Goal: Navigation & Orientation: Find specific page/section

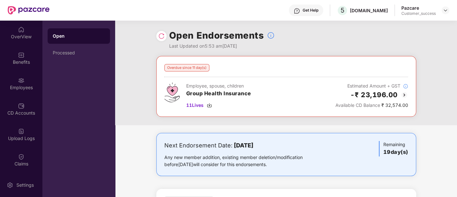
scroll to position [51, 0]
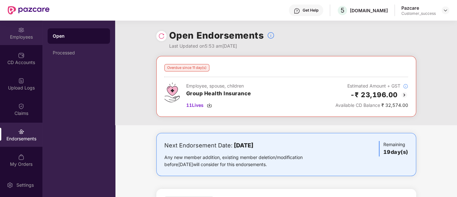
click at [18, 30] on img at bounding box center [21, 30] width 6 height 6
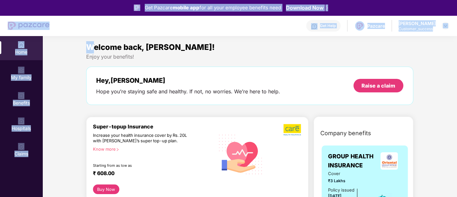
drag, startPoint x: 23, startPoint y: 0, endPoint x: 11, endPoint y: -18, distance: 22.1
click at [11, 0] on html "Get Pazcare mobile app for all your employee benefits need Download Now Get Hel…" at bounding box center [228, 98] width 457 height 197
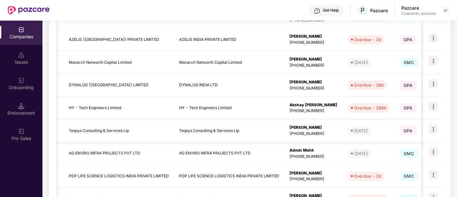
scroll to position [161, 0]
click at [150, 106] on td "HY - Tech Engineers Limited" at bounding box center [119, 107] width 110 height 23
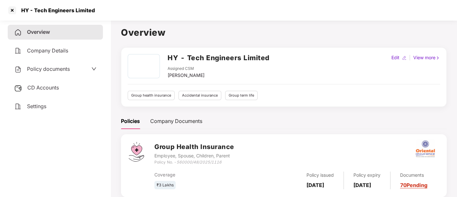
drag, startPoint x: 55, startPoint y: 73, endPoint x: 33, endPoint y: 82, distance: 24.2
click at [33, 82] on div "CD Accounts" at bounding box center [55, 87] width 95 height 15
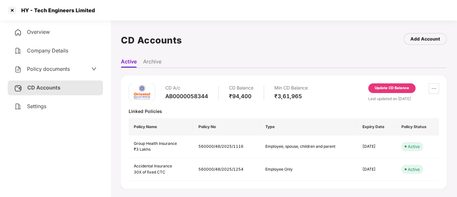
click at [75, 70] on div "Policy documents" at bounding box center [55, 69] width 82 height 8
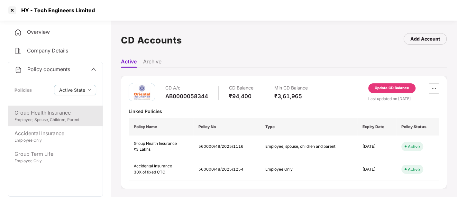
click at [58, 113] on div "Group Health Insurance" at bounding box center [55, 113] width 82 height 8
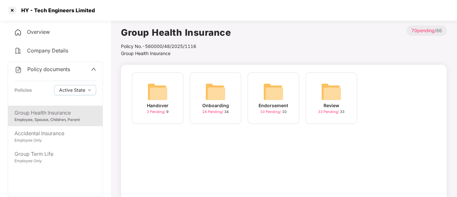
click at [213, 106] on div "Onboarding" at bounding box center [215, 105] width 27 height 7
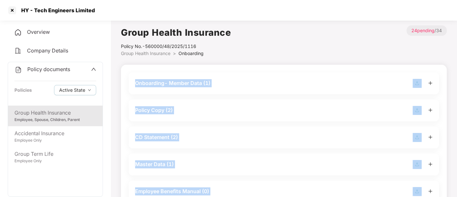
click at [213, 106] on div "Policy Copy (2)" at bounding box center [284, 110] width 298 height 9
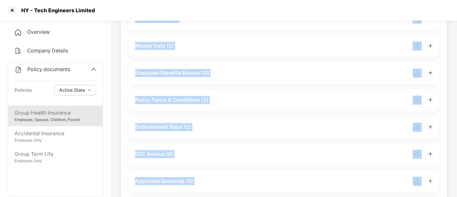
scroll to position [229, 0]
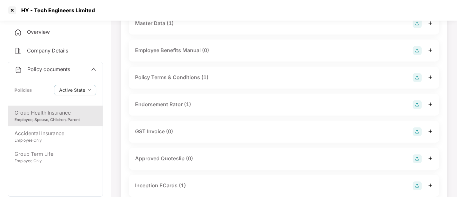
click at [209, 116] on div "Endorsement Rator (1)" at bounding box center [284, 105] width 311 height 22
click at [204, 109] on div "Endorsement Rator (1)" at bounding box center [284, 104] width 298 height 9
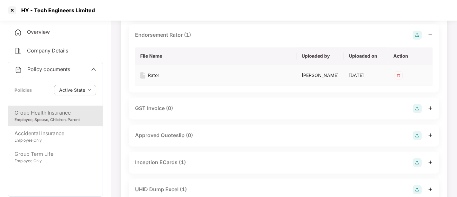
scroll to position [302, 0]
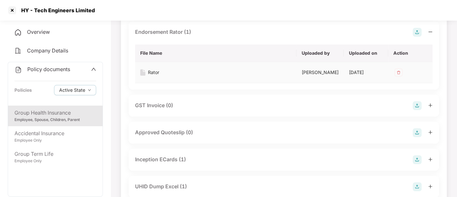
click at [152, 76] on div "Rator" at bounding box center [153, 72] width 11 height 7
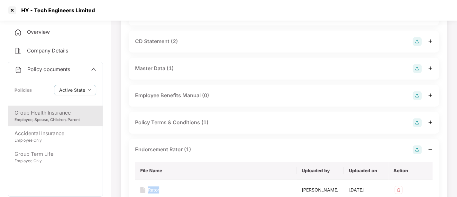
scroll to position [183, 0]
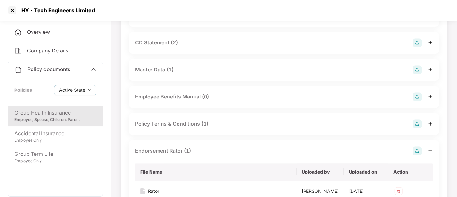
click at [192, 74] on div "Master Data (1)" at bounding box center [284, 69] width 298 height 9
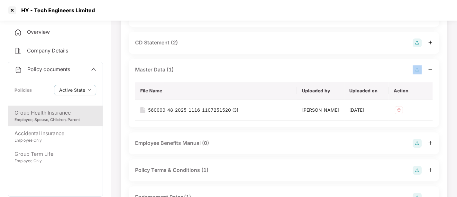
click at [192, 74] on div "Master Data (1)" at bounding box center [284, 69] width 298 height 9
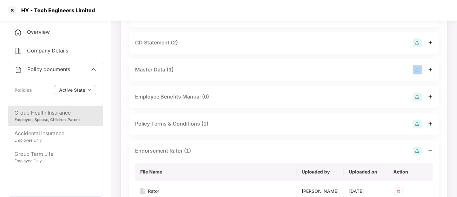
click at [187, 74] on div "Master Data (1)" at bounding box center [284, 69] width 298 height 9
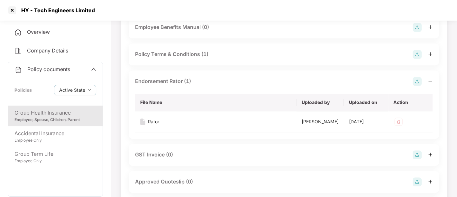
scroll to position [300, 0]
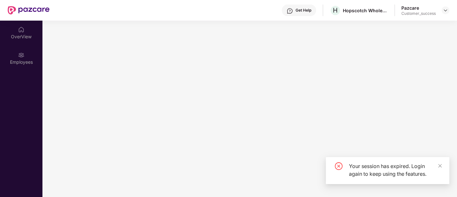
click at [166, 81] on main at bounding box center [249, 109] width 415 height 176
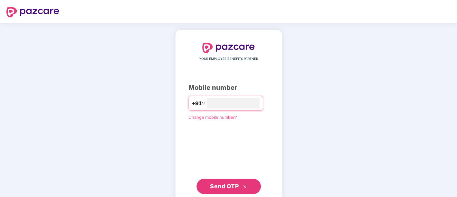
type input "**********"
click at [236, 183] on span "Send OTP" at bounding box center [224, 186] width 29 height 7
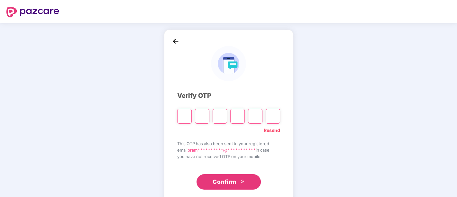
paste input "*"
type input "*"
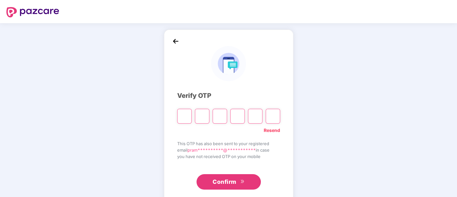
type input "*"
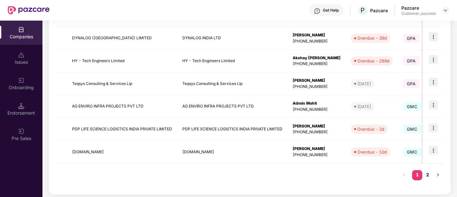
scroll to position [209, 0]
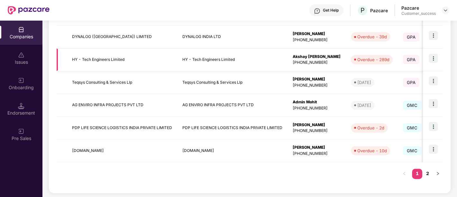
click at [432, 58] on img at bounding box center [433, 58] width 9 height 9
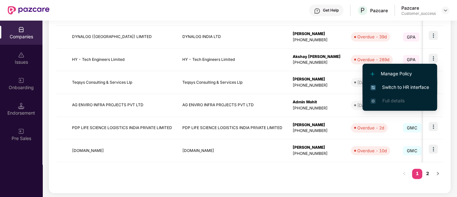
click at [416, 88] on span "Switch to HR interface" at bounding box center [400, 87] width 59 height 7
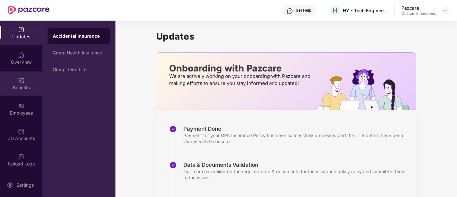
click at [24, 82] on div "Benefits" at bounding box center [21, 83] width 42 height 24
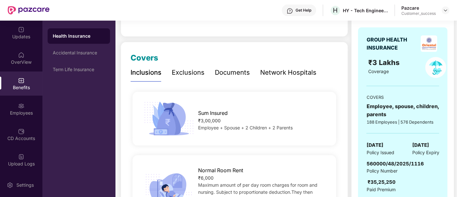
scroll to position [68, 0]
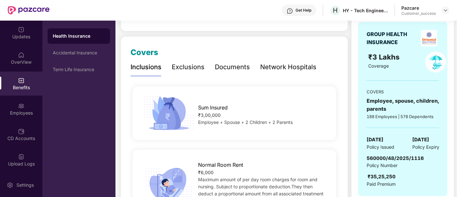
click at [232, 67] on div "Documents" at bounding box center [232, 67] width 35 height 10
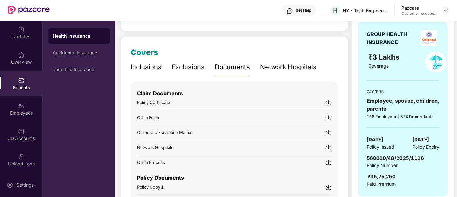
scroll to position [132, 0]
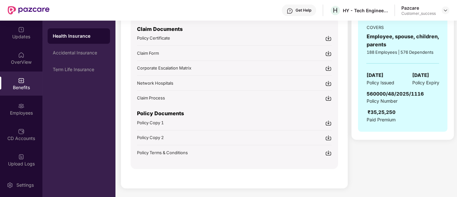
click at [162, 122] on span "Policy Copy 1" at bounding box center [150, 122] width 27 height 5
click at [328, 136] on img at bounding box center [328, 138] width 6 height 6
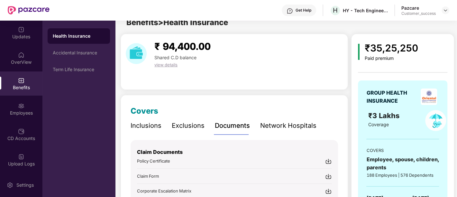
scroll to position [0, 0]
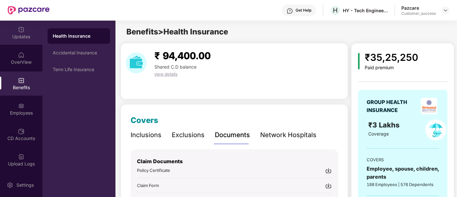
click at [21, 32] on img at bounding box center [21, 29] width 6 height 6
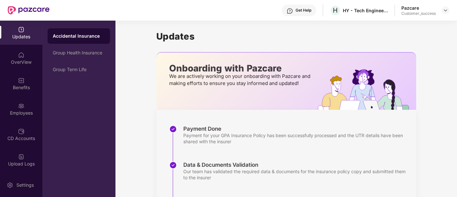
click at [21, 34] on div "Updates" at bounding box center [21, 36] width 42 height 6
